Goal: Task Accomplishment & Management: Manage account settings

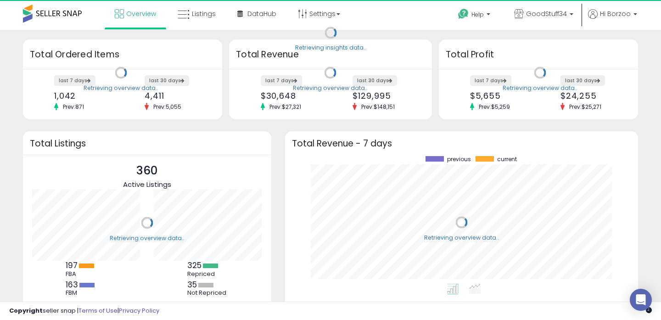
scroll to position [128, 335]
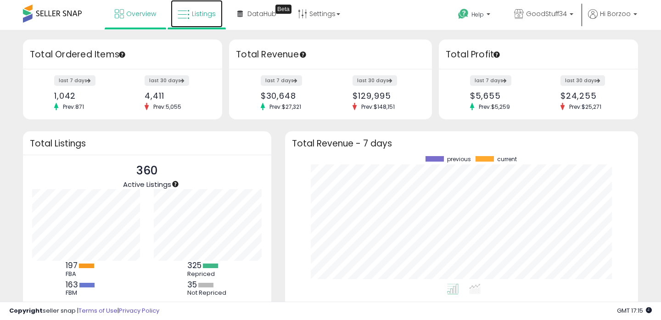
click at [200, 12] on span "Listings" at bounding box center [204, 13] width 24 height 9
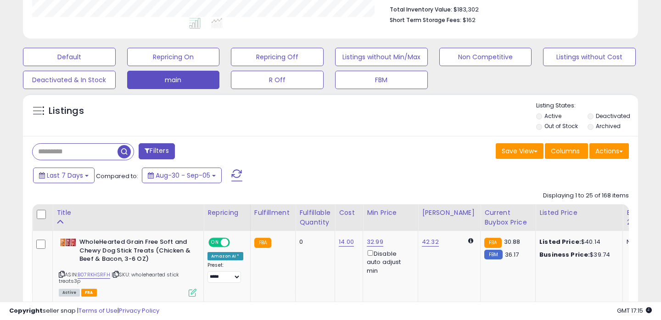
scroll to position [251, 0]
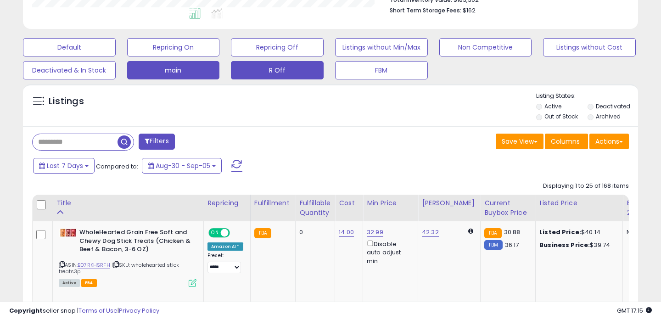
click at [292, 75] on button "R Off" at bounding box center [277, 70] width 93 height 18
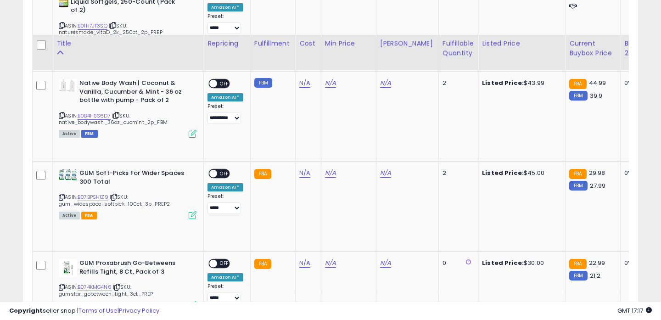
scroll to position [536, 0]
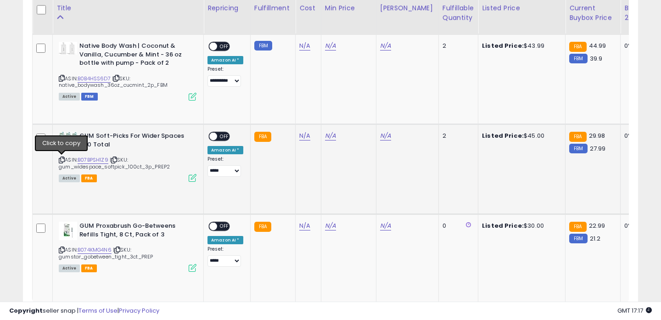
click at [60, 162] on icon at bounding box center [62, 160] width 6 height 5
click at [62, 156] on div "ASIN: B07BPSH1Z9 | SKU: gum_widespace_softpick_100ct_3p_PREP2 Active FBA" at bounding box center [128, 156] width 138 height 49
click at [63, 158] on icon at bounding box center [62, 160] width 6 height 5
click at [304, 138] on link "N/A" at bounding box center [304, 135] width 11 height 9
type input "**"
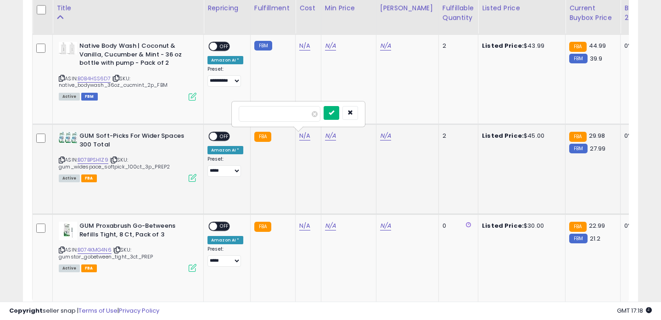
click at [335, 114] on button "submit" at bounding box center [332, 113] width 16 height 14
click at [101, 163] on span "| SKU: gum_widespace_softpick_100ct_3p_PREP2" at bounding box center [114, 163] width 111 height 14
click at [94, 159] on link "B07BPSH1Z9" at bounding box center [93, 160] width 31 height 8
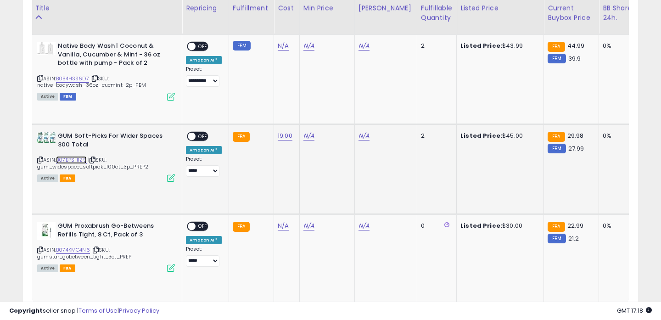
scroll to position [0, 10]
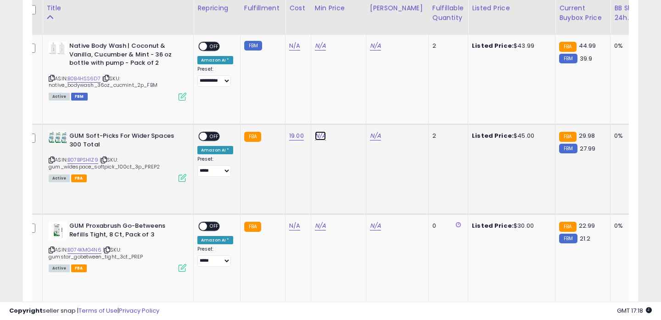
click at [315, 136] on link "N/A" at bounding box center [320, 135] width 11 height 9
type input "*****"
click at [350, 108] on button "submit" at bounding box center [347, 104] width 16 height 14
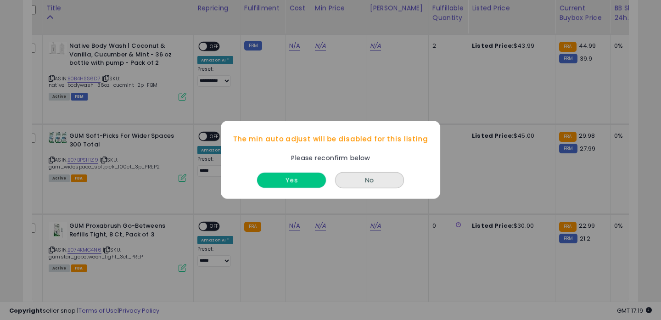
click at [313, 182] on button "Yes" at bounding box center [291, 180] width 69 height 15
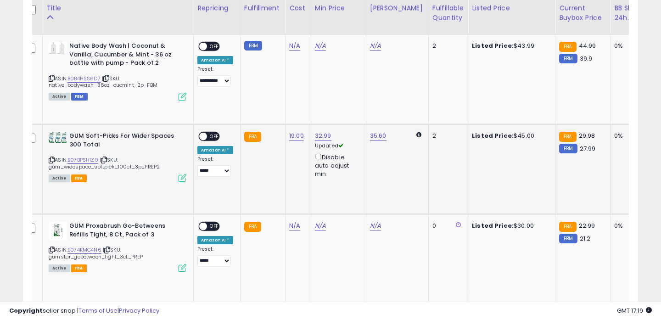
click at [213, 136] on span "OFF" at bounding box center [214, 137] width 15 height 8
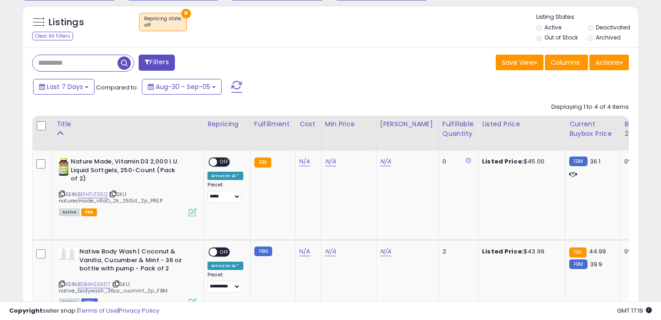
scroll to position [278, 0]
